Goal: Task Accomplishment & Management: Manage account settings

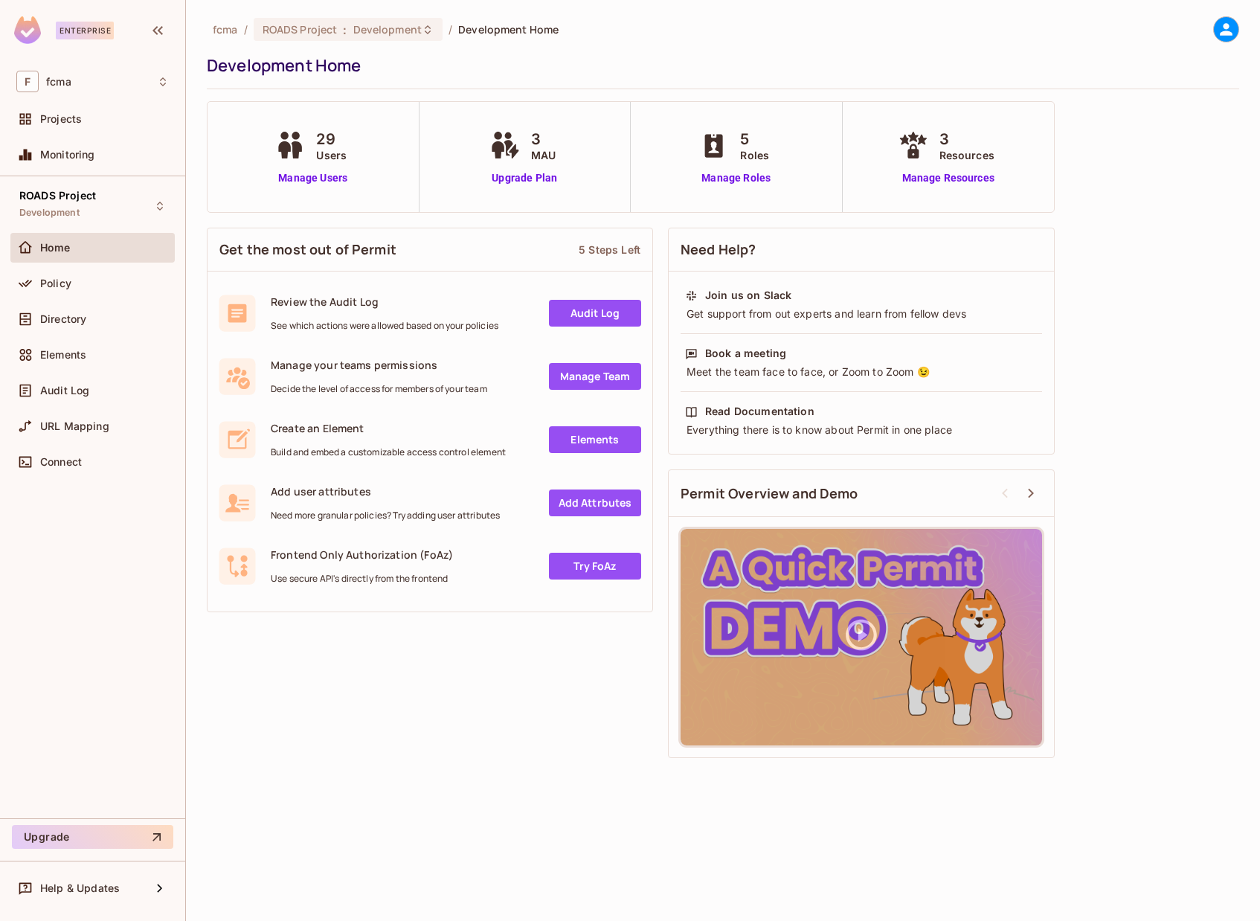
click at [1231, 27] on icon at bounding box center [1226, 29] width 19 height 19
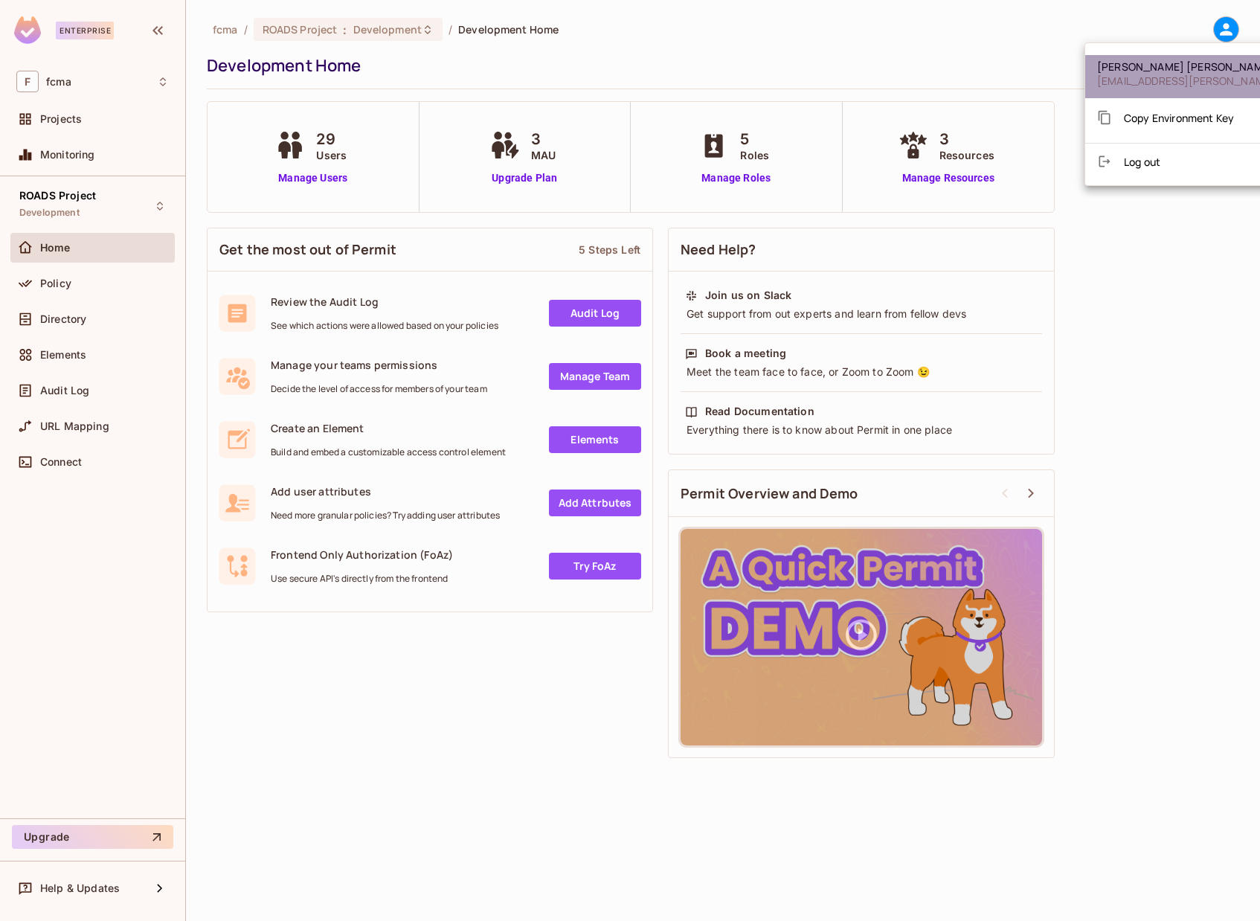
click at [1215, 76] on span "[EMAIL_ADDRESS][PERSON_NAME][DOMAIN_NAME]" at bounding box center [1228, 81] width 263 height 14
click at [748, 48] on div at bounding box center [630, 460] width 1260 height 921
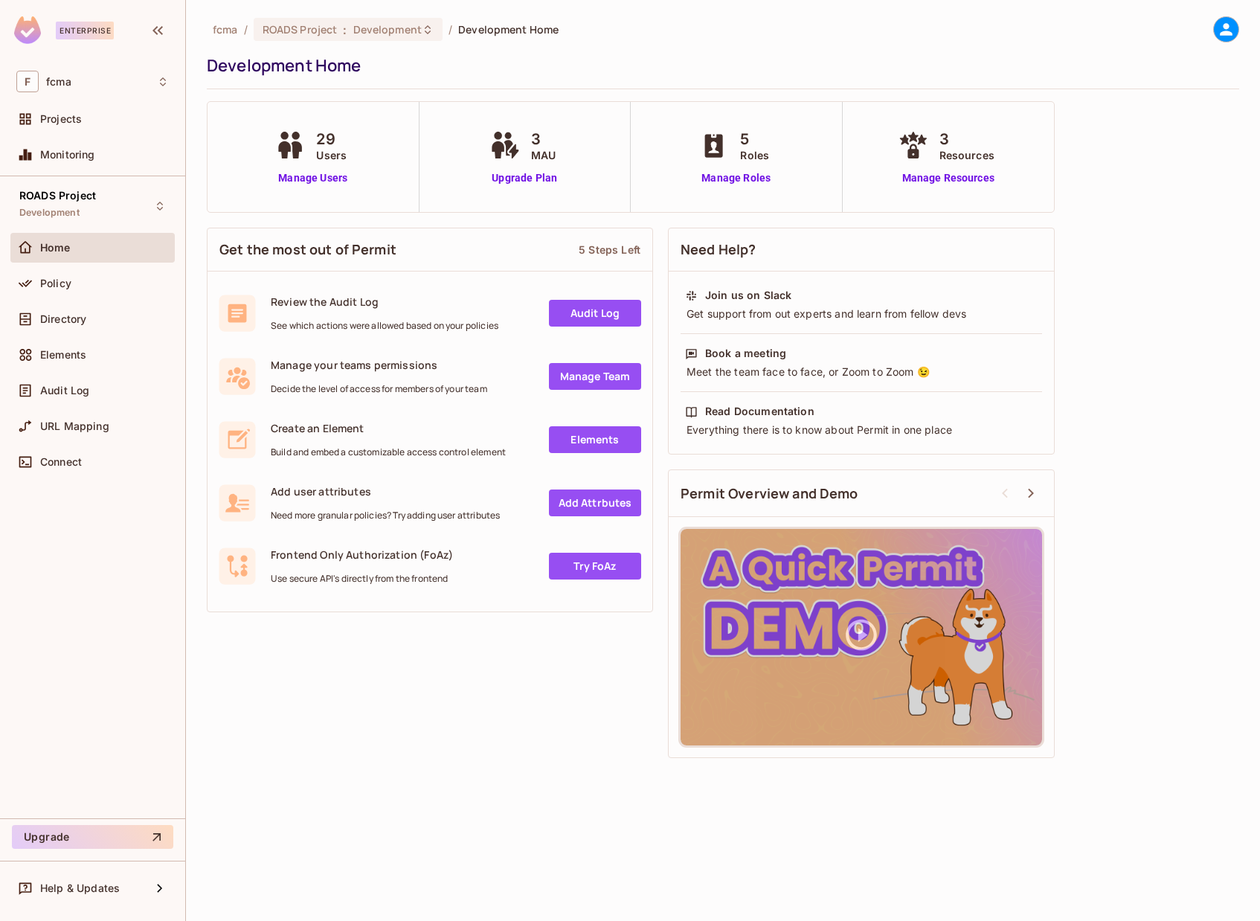
click at [1224, 30] on icon at bounding box center [1226, 29] width 19 height 19
click at [103, 635] on div at bounding box center [630, 460] width 1260 height 921
click at [321, 176] on link "Manage Users" at bounding box center [312, 178] width 83 height 16
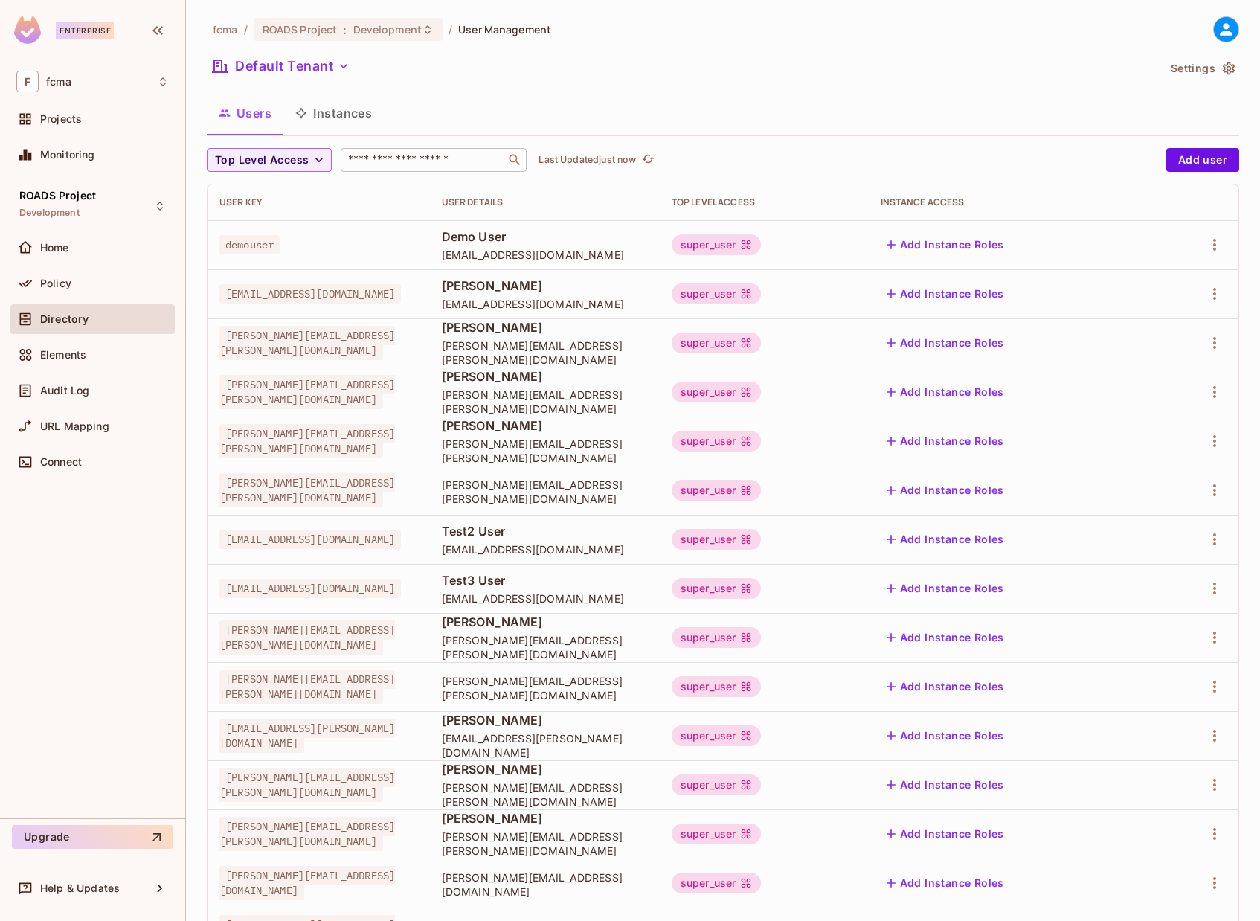
click at [370, 161] on input "text" at bounding box center [423, 159] width 156 height 15
type input "******"
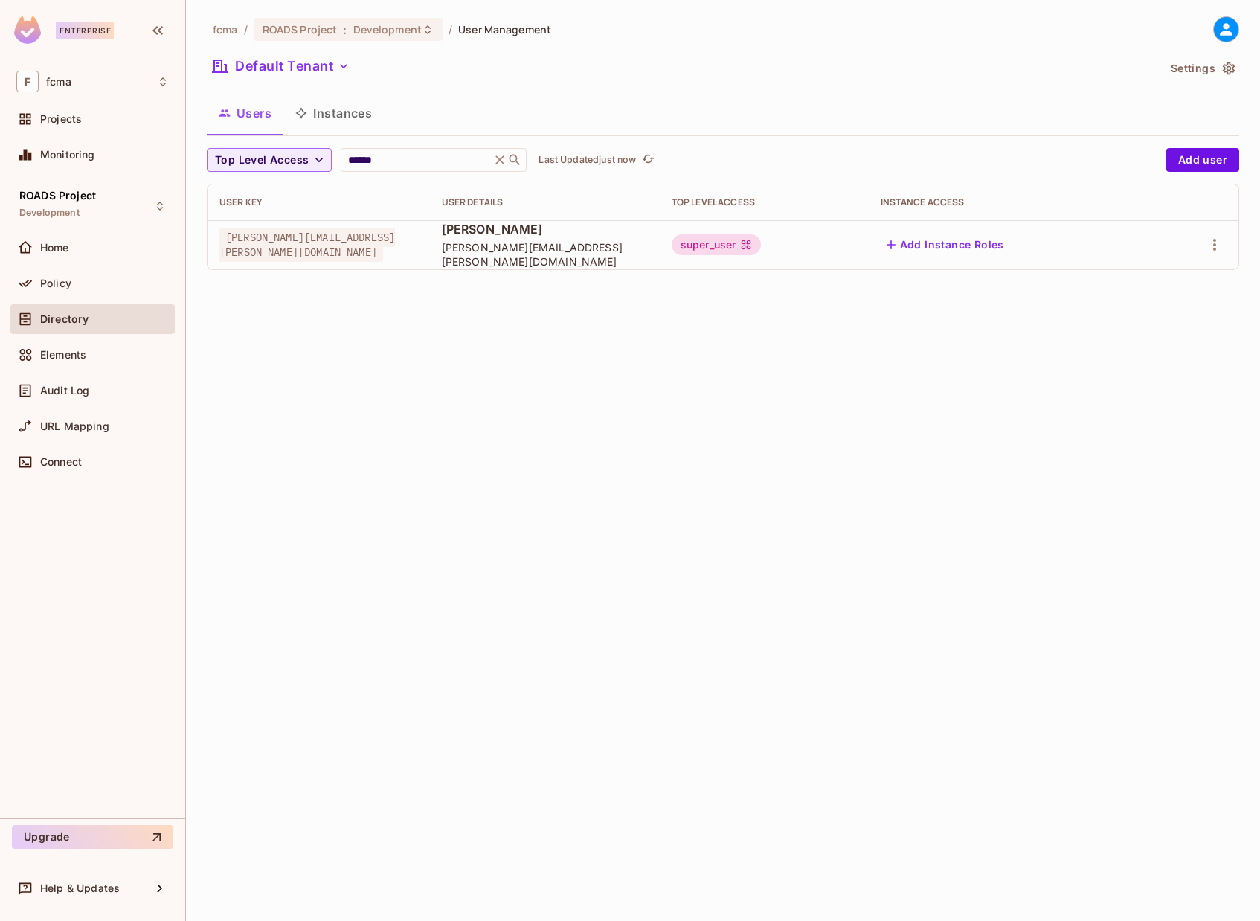
click at [356, 241] on span "Jacob.Saylor@e-farmcredit.com" at bounding box center [307, 245] width 176 height 34
click at [362, 342] on div "fcma / ROADS Project : Development / User Management Default Tenant Settings Us…" at bounding box center [723, 460] width 1074 height 921
drag, startPoint x: 226, startPoint y: 244, endPoint x: 420, endPoint y: 237, distance: 194.2
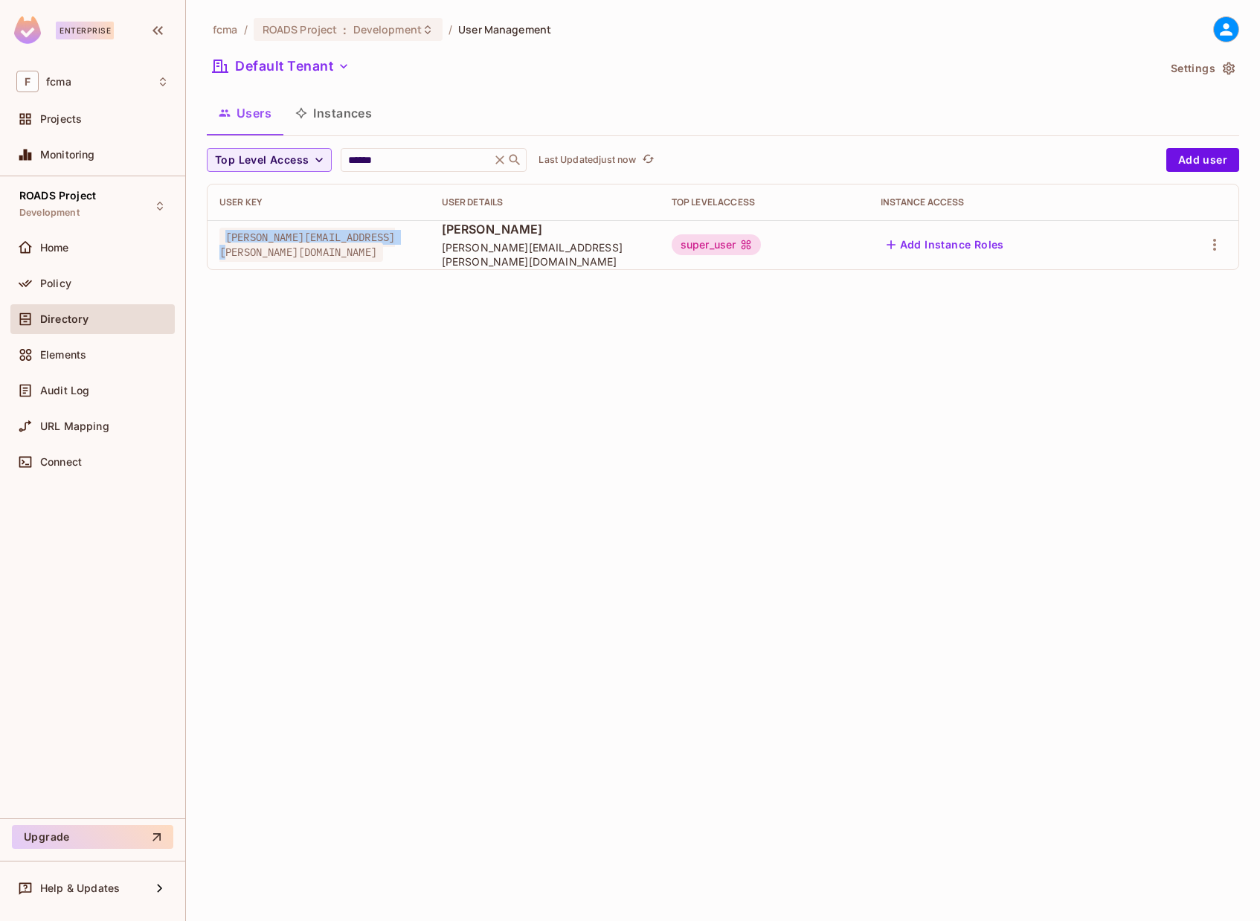
click at [418, 237] on div "Jacob.Saylor@e-farmcredit.com" at bounding box center [318, 245] width 199 height 30
click at [334, 434] on div "fcma / ROADS Project : Development / User Management Default Tenant Settings Us…" at bounding box center [723, 460] width 1074 height 921
click at [463, 312] on div "fcma / ROADS Project : Development / User Management Default Tenant Settings Us…" at bounding box center [723, 460] width 1074 height 921
click at [1003, 372] on div "fcma / ROADS Project : Development / User Management Default Tenant Settings Us…" at bounding box center [723, 460] width 1074 height 921
